Goal: Task Accomplishment & Management: Use online tool/utility

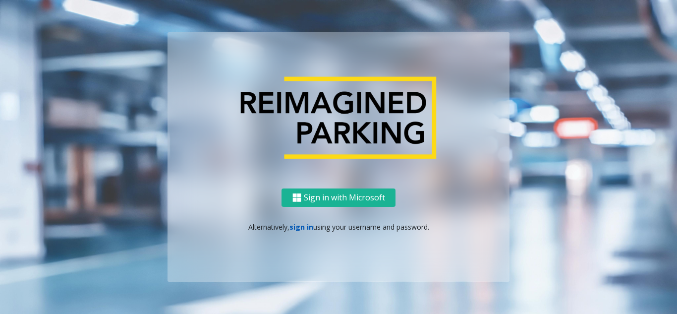
click at [307, 228] on link "sign in" at bounding box center [301, 226] width 24 height 9
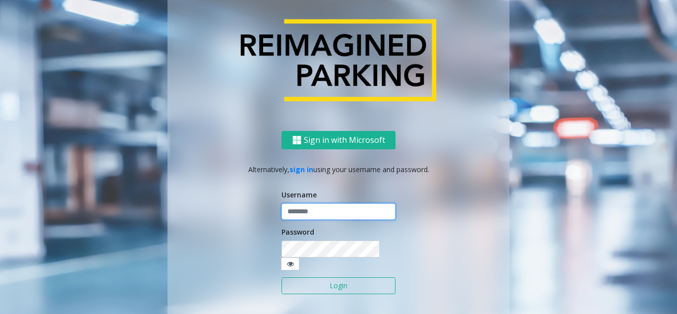
click at [307, 220] on input "text" at bounding box center [338, 211] width 114 height 17
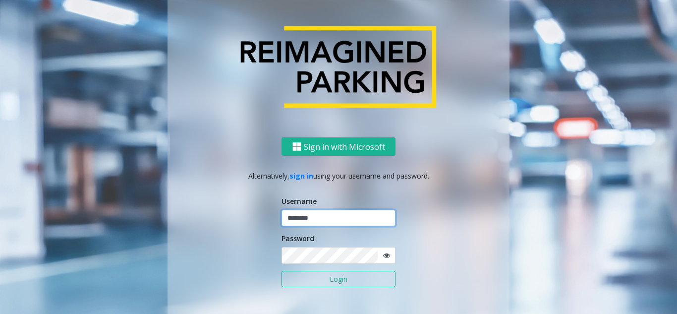
type input "********"
click at [384, 258] on icon at bounding box center [386, 255] width 7 height 7
click at [333, 281] on button "Login" at bounding box center [338, 279] width 114 height 17
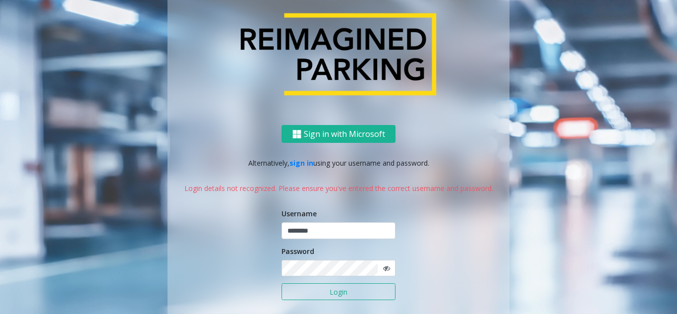
click at [319, 294] on button "Login" at bounding box center [338, 291] width 114 height 17
click at [274, 263] on div "Sign in with Microsoft Alternatively, sign in using your username and password.…" at bounding box center [338, 235] width 342 height 220
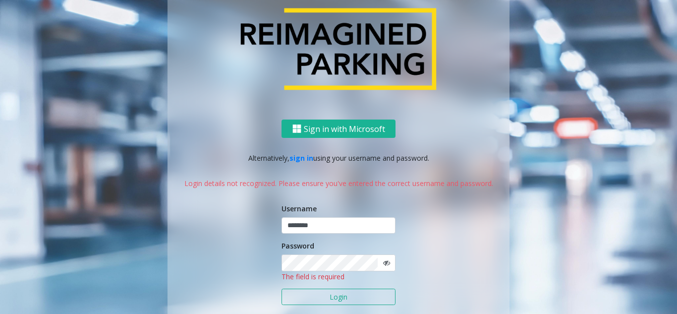
click at [384, 261] on icon at bounding box center [386, 262] width 7 height 7
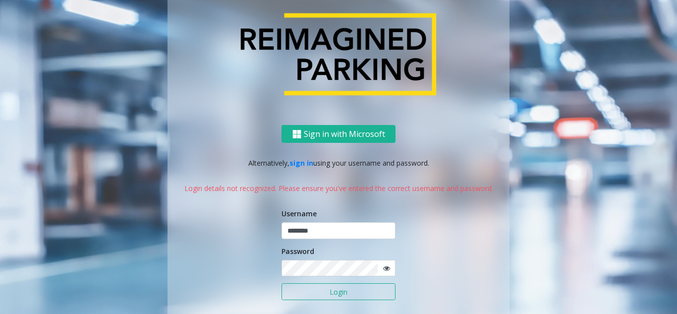
click at [383, 267] on icon at bounding box center [386, 268] width 7 height 7
click at [334, 290] on button "Login" at bounding box center [338, 291] width 114 height 17
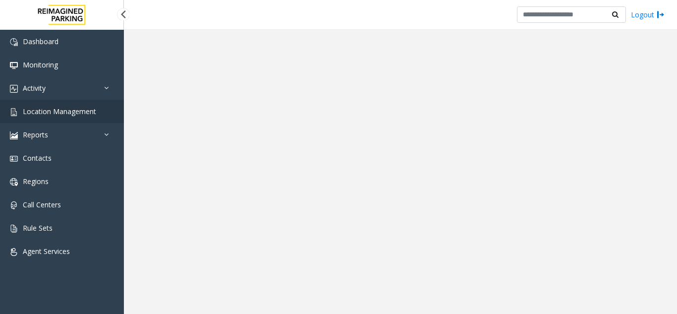
click at [64, 117] on link "Location Management" at bounding box center [62, 111] width 124 height 23
